Goal: Navigation & Orientation: Find specific page/section

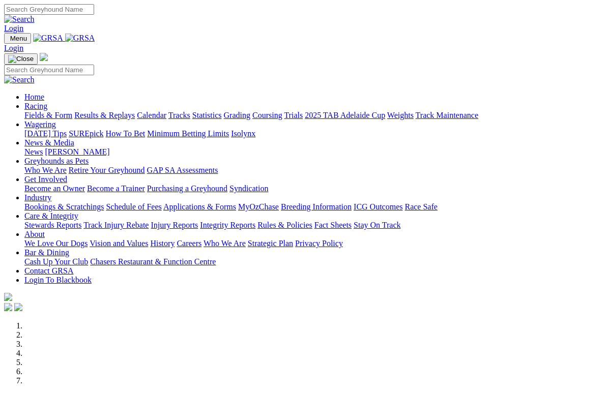
scroll to position [456, 0]
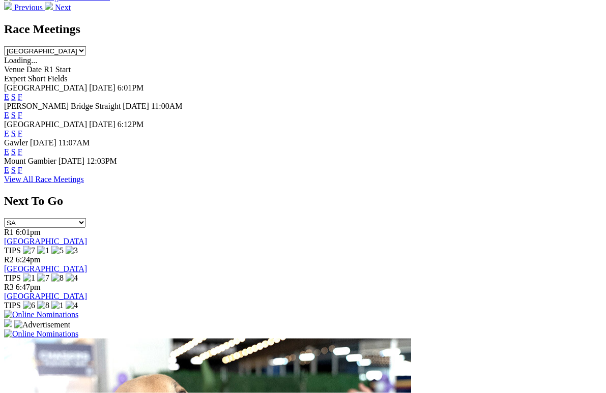
click at [84, 175] on link "View All Race Meetings" at bounding box center [44, 179] width 80 height 9
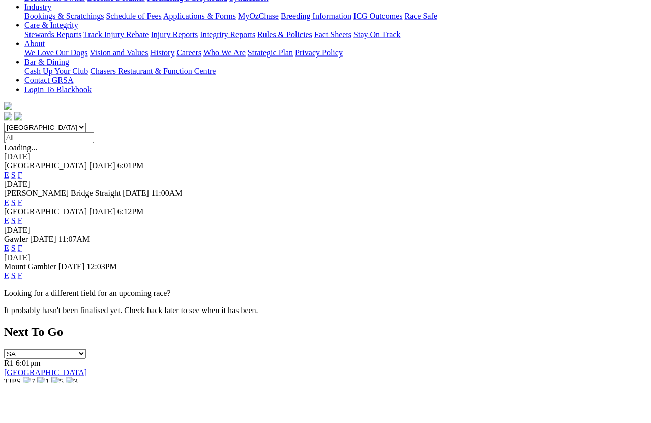
scroll to position [210, 0]
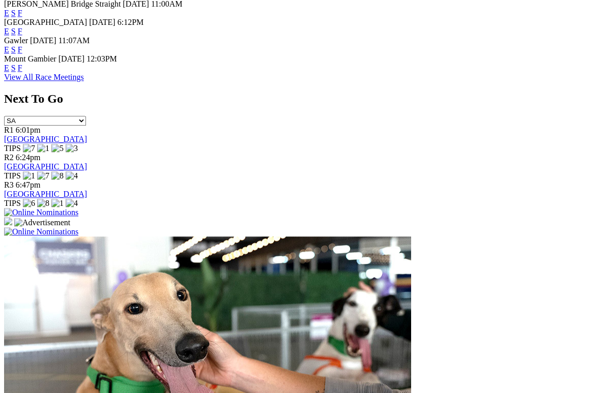
scroll to position [498, 0]
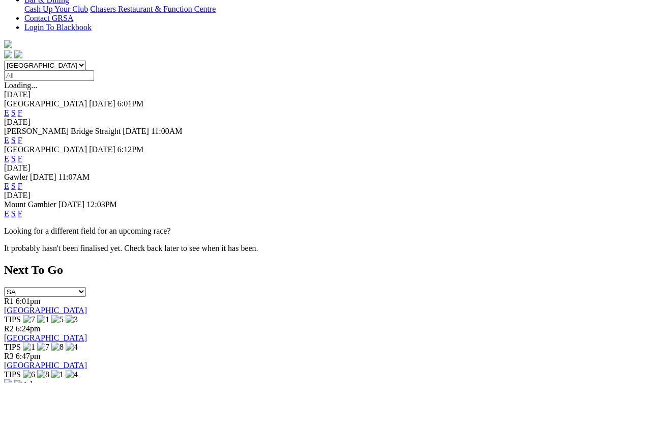
scroll to position [271, 0]
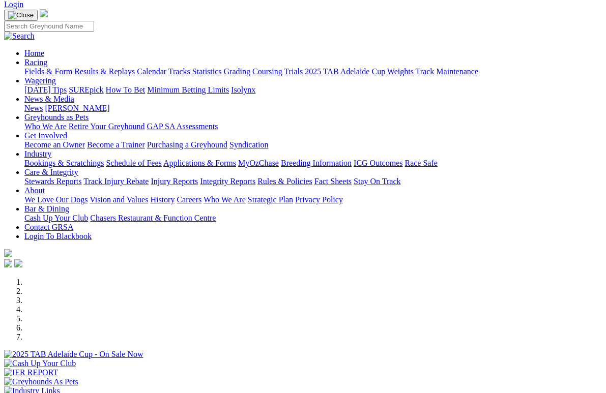
scroll to position [41, 0]
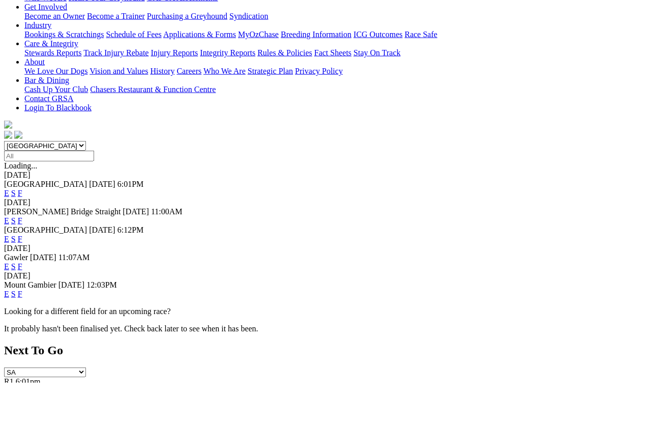
scroll to position [191, 0]
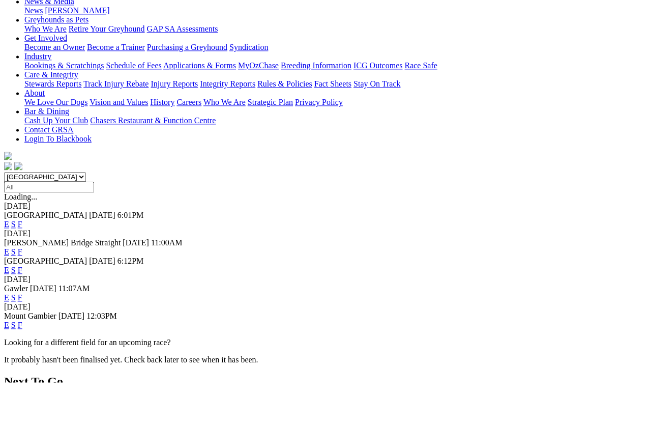
scroll to position [160, 0]
